Goal: Task Accomplishment & Management: Complete application form

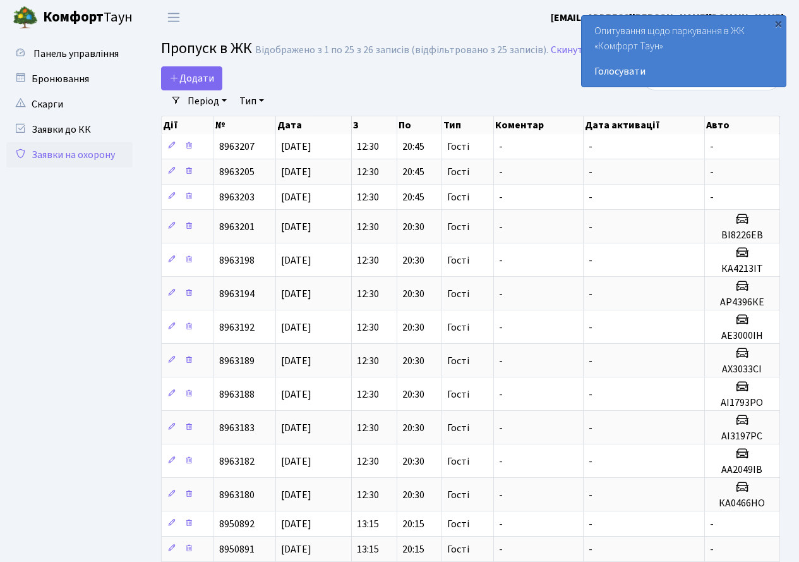
select select "25"
click at [184, 81] on span "Додати" at bounding box center [191, 78] width 45 height 14
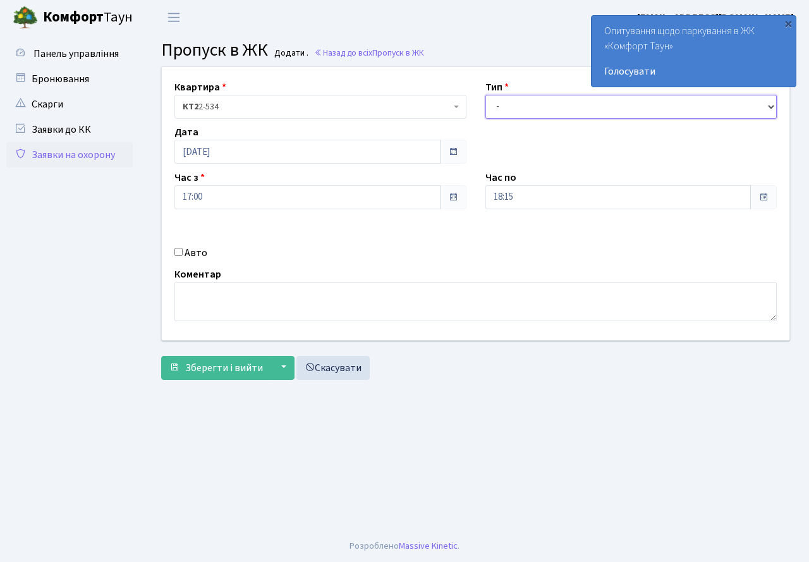
click at [528, 105] on select "- Доставка Таксі Гості Сервіс" at bounding box center [631, 107] width 292 height 24
select select "3"
click at [485, 95] on select "- Доставка Таксі Гості Сервіс" at bounding box center [631, 107] width 292 height 24
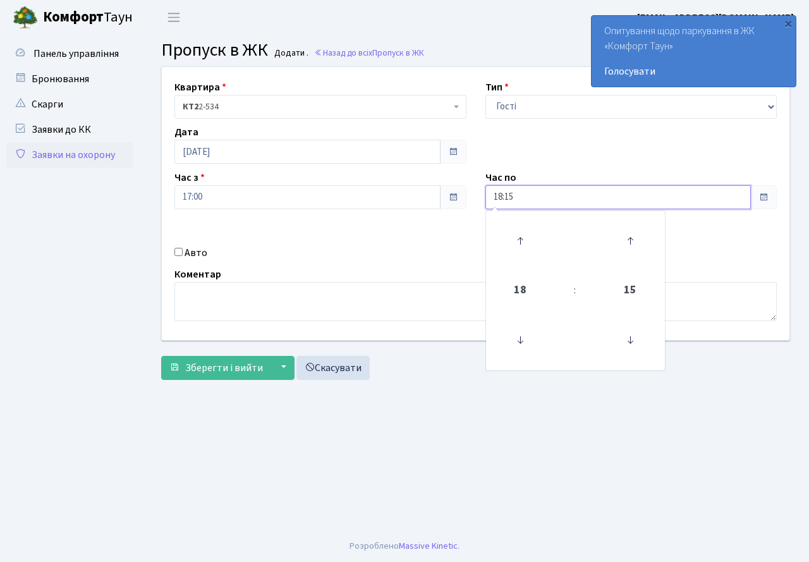
drag, startPoint x: 555, startPoint y: 193, endPoint x: 525, endPoint y: 221, distance: 40.7
click at [554, 193] on input "18:15" at bounding box center [618, 197] width 266 height 24
click at [514, 237] on icon at bounding box center [520, 241] width 34 height 34
type input "20:15"
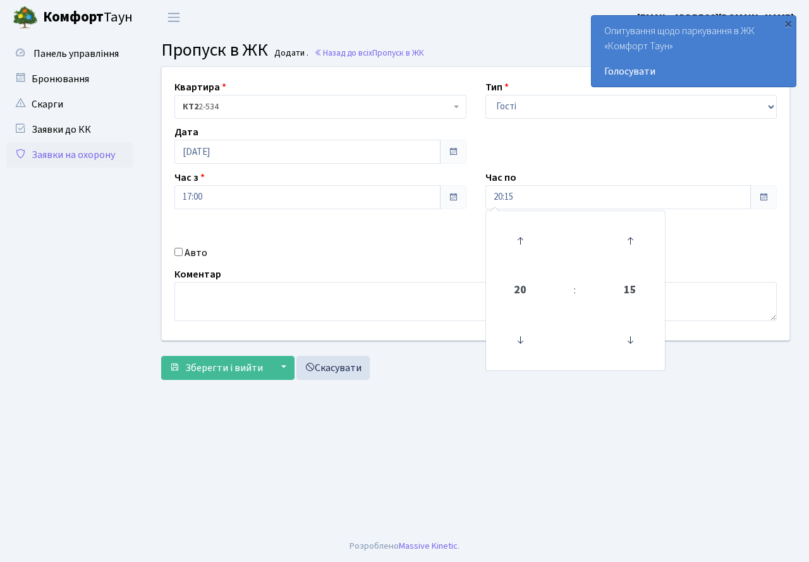
click at [339, 267] on div "Коментар" at bounding box center [475, 294] width 621 height 54
click at [182, 254] on div "Авто" at bounding box center [320, 252] width 311 height 15
click at [181, 254] on input "Авто" at bounding box center [178, 252] width 8 height 8
checkbox input "true"
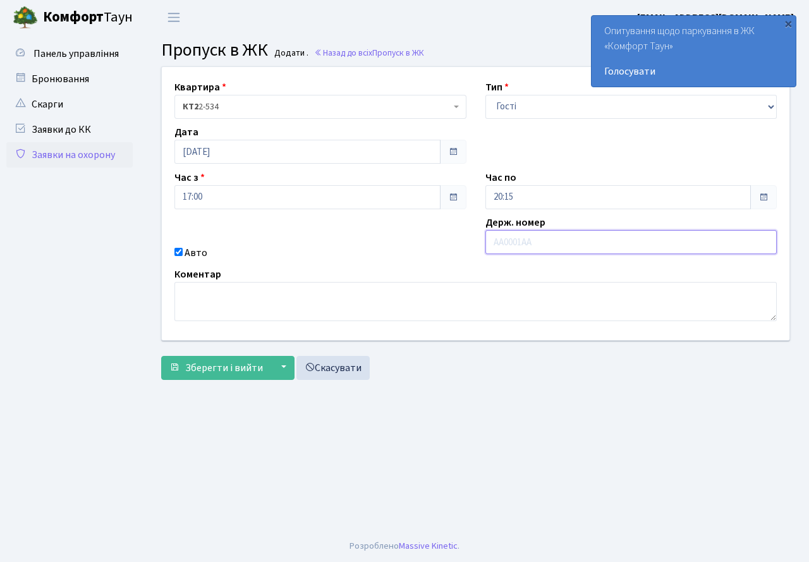
paste input "1819ТР"
click at [490, 241] on input "1819ТР" at bounding box center [631, 242] width 292 height 24
type input "АА1819ТР"
click at [363, 268] on div "Коментар" at bounding box center [475, 294] width 621 height 54
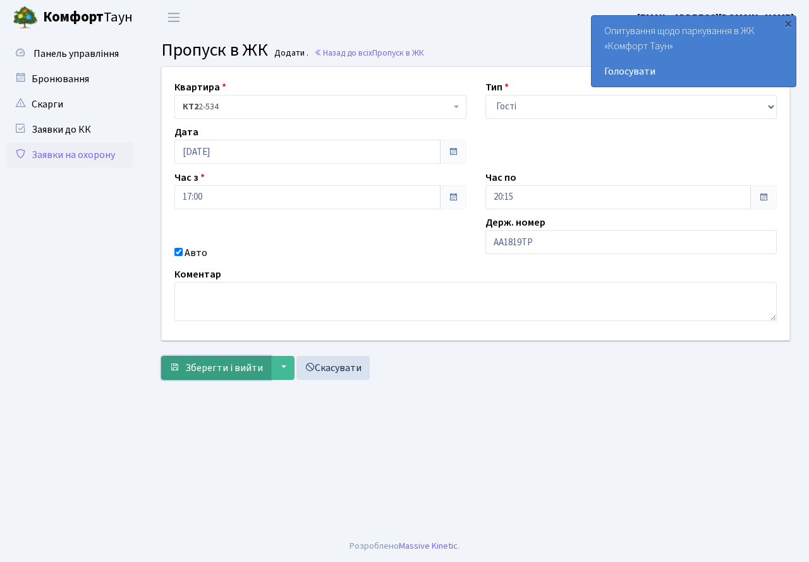
click at [226, 369] on span "Зберегти і вийти" at bounding box center [224, 368] width 78 height 14
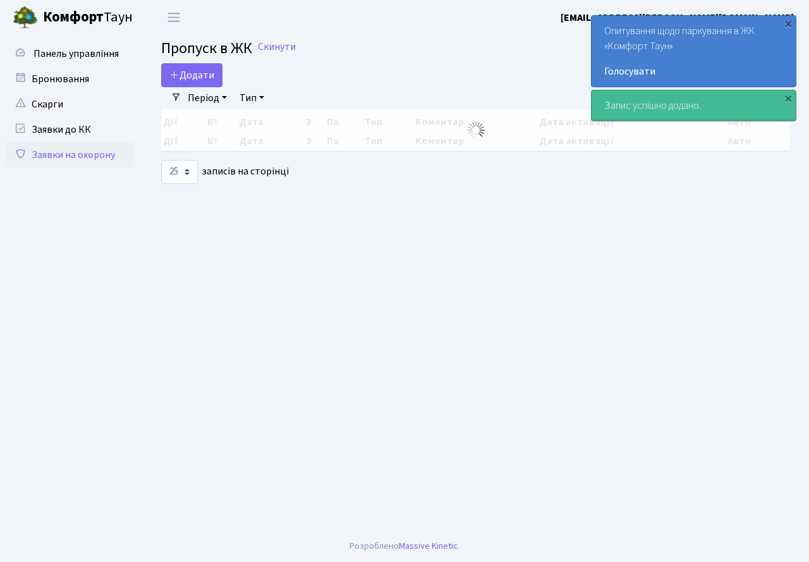
select select "25"
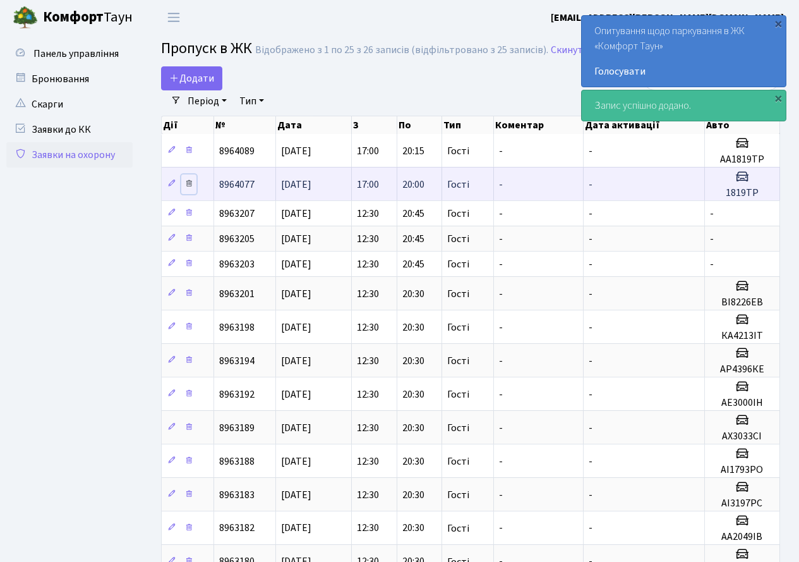
click at [190, 183] on icon at bounding box center [189, 183] width 9 height 9
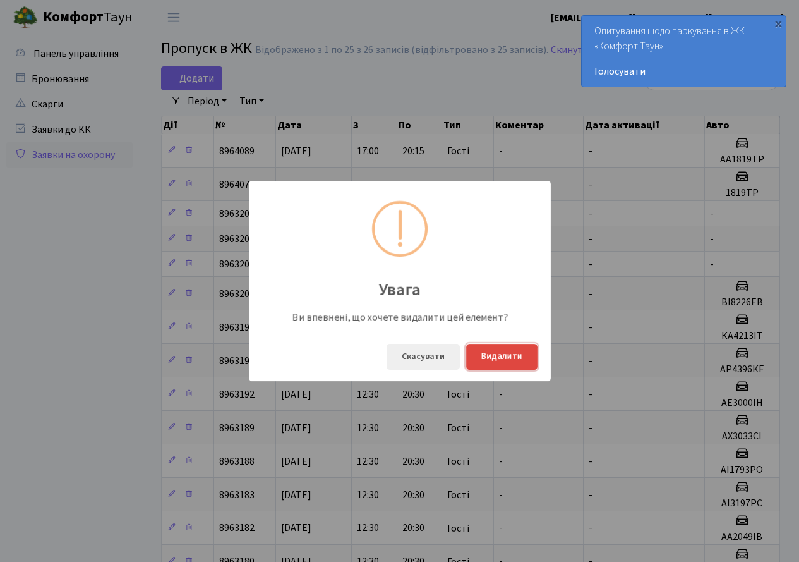
click at [502, 358] on button "Видалити" at bounding box center [501, 357] width 71 height 26
